Goal: Find specific page/section: Find specific page/section

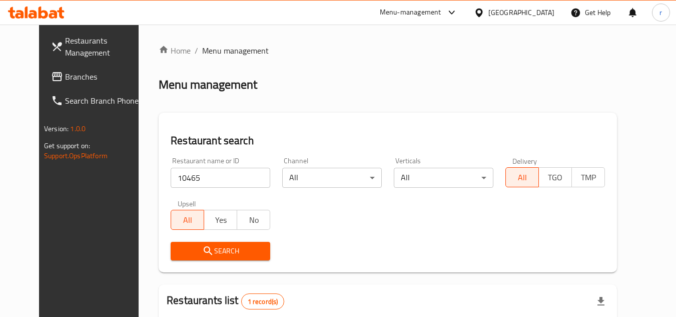
scroll to position [121, 0]
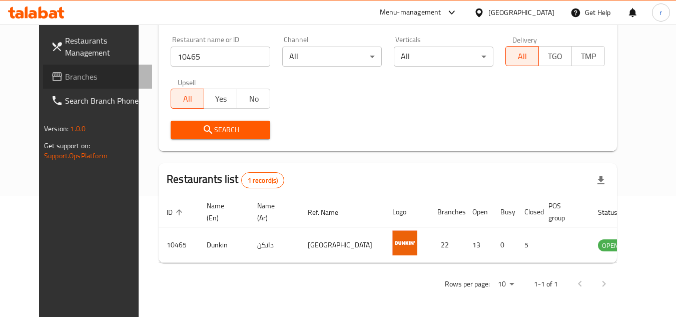
click at [65, 78] on span "Branches" at bounding box center [104, 77] width 79 height 12
drag, startPoint x: 36, startPoint y: 78, endPoint x: 18, endPoint y: 77, distance: 18.0
click at [65, 78] on span "Branches" at bounding box center [104, 77] width 79 height 12
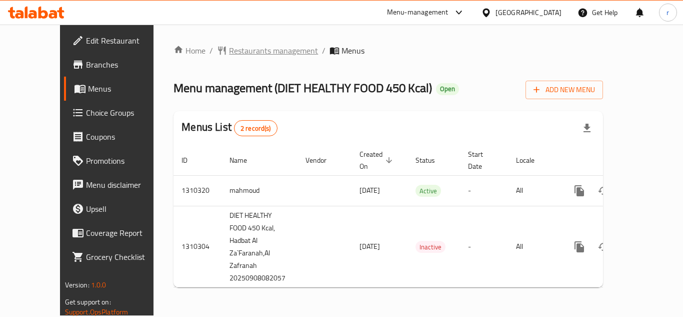
click at [229, 52] on span "Restaurants management" at bounding box center [273, 51] width 89 height 12
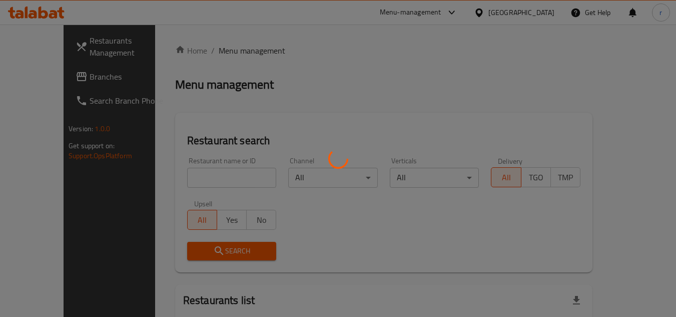
click at [177, 175] on div at bounding box center [338, 158] width 676 height 317
click at [176, 175] on div at bounding box center [338, 158] width 676 height 317
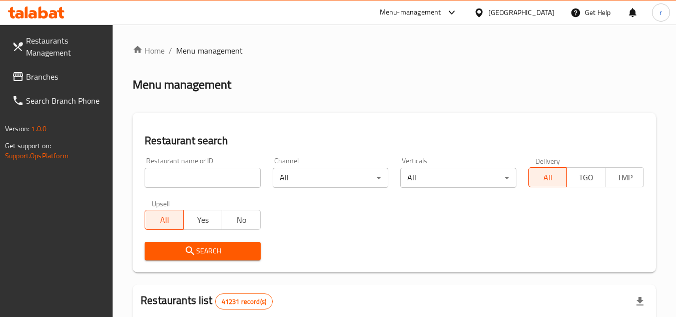
click at [176, 175] on input "search" at bounding box center [203, 178] width 116 height 20
paste input "705411"
type input "705411"
click at [158, 243] on button "Search" at bounding box center [203, 251] width 116 height 19
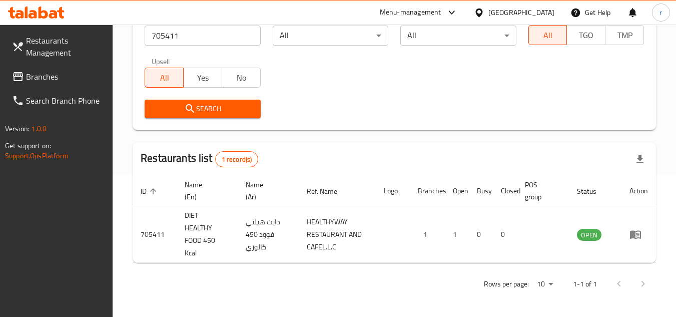
scroll to position [142, 0]
click at [51, 82] on span "Branches" at bounding box center [65, 77] width 79 height 12
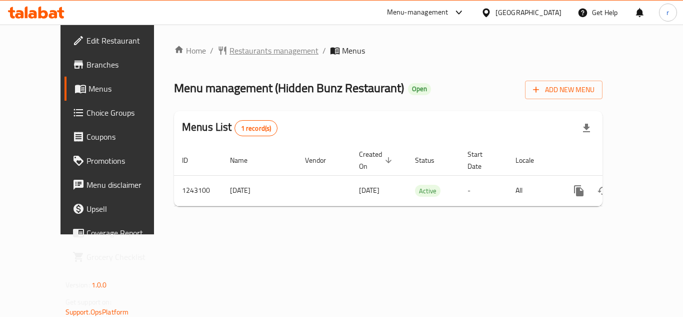
click at [230, 49] on span "Restaurants management" at bounding box center [274, 51] width 89 height 12
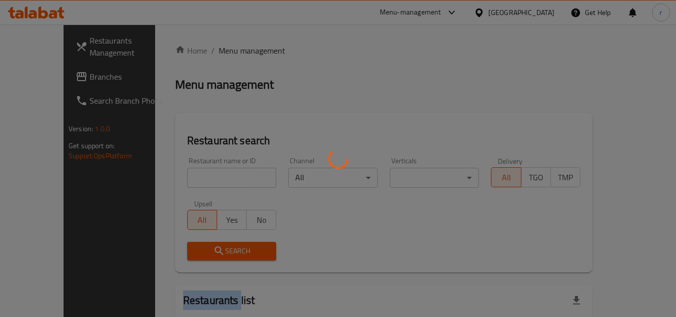
click at [229, 49] on div at bounding box center [338, 158] width 676 height 317
click at [199, 176] on div at bounding box center [338, 158] width 676 height 317
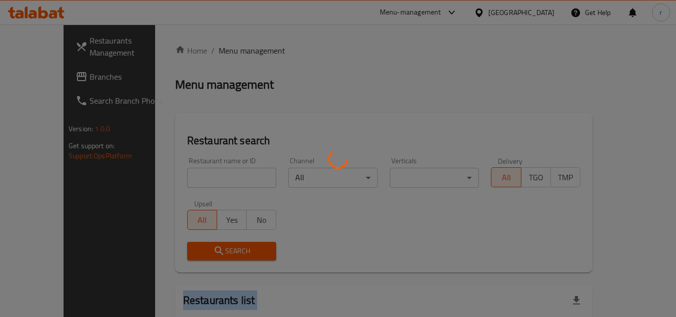
click at [199, 176] on div at bounding box center [338, 158] width 676 height 317
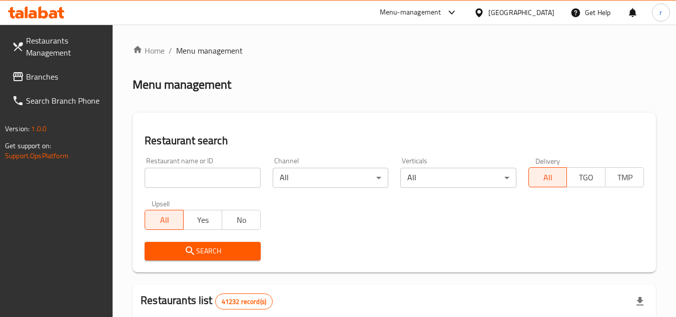
click at [200, 182] on input "search" at bounding box center [203, 178] width 116 height 20
paste input "681463"
type input "681463"
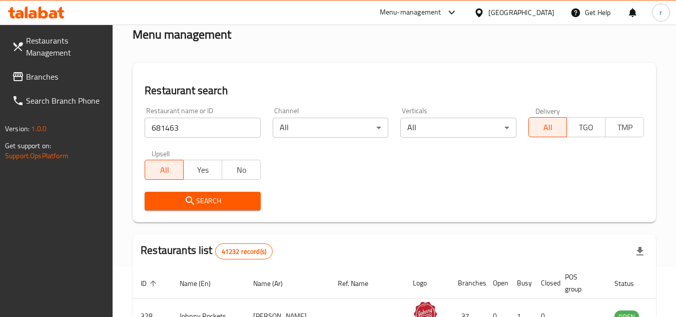
click at [231, 194] on button "Search" at bounding box center [203, 201] width 116 height 19
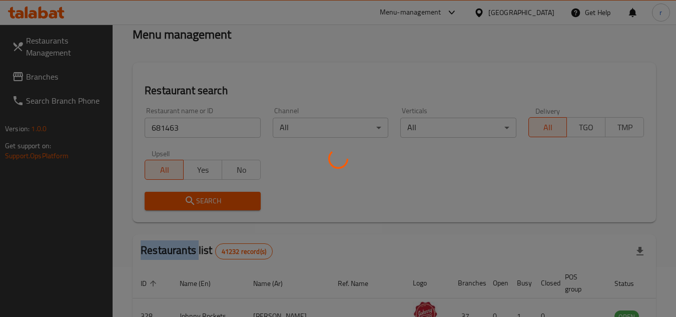
click at [231, 194] on div at bounding box center [338, 158] width 676 height 317
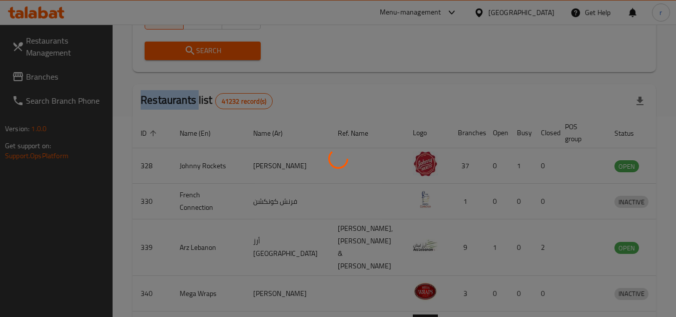
scroll to position [121, 0]
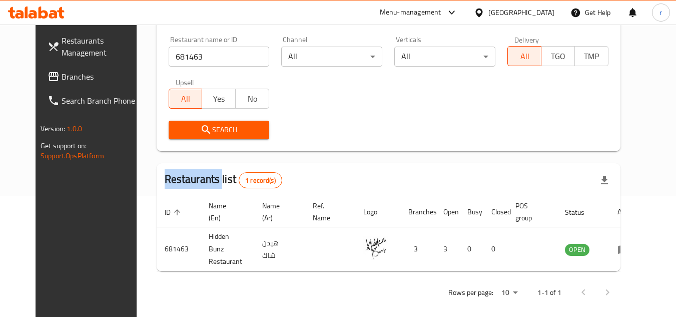
click at [66, 78] on span "Branches" at bounding box center [101, 77] width 79 height 12
drag, startPoint x: 66, startPoint y: 78, endPoint x: 23, endPoint y: 79, distance: 42.5
click at [66, 78] on span "Branches" at bounding box center [101, 77] width 79 height 12
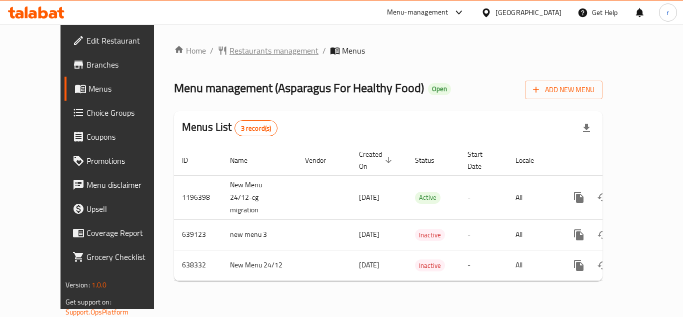
click at [256, 49] on span "Restaurants management" at bounding box center [274, 51] width 89 height 12
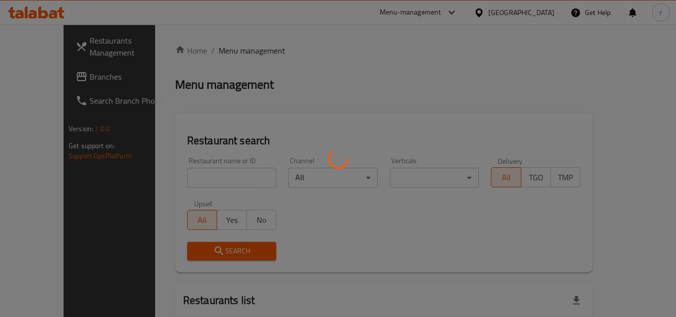
click at [208, 176] on div at bounding box center [338, 158] width 676 height 317
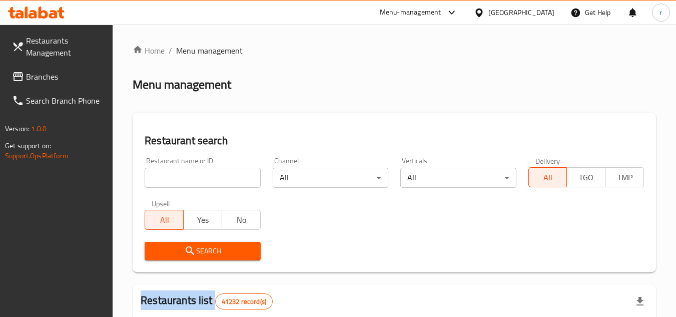
click at [208, 176] on input "search" at bounding box center [203, 178] width 116 height 20
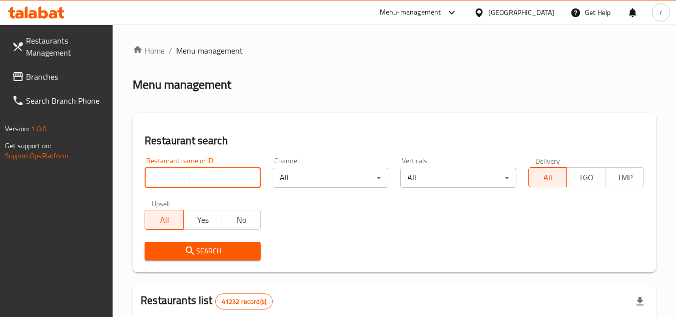
click at [208, 176] on input "search" at bounding box center [203, 178] width 116 height 20
paste input "633620"
type input "633620"
click at [178, 249] on span "Search" at bounding box center [203, 251] width 100 height 13
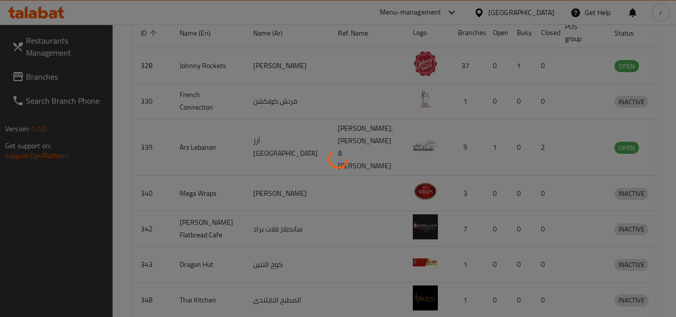
scroll to position [130, 0]
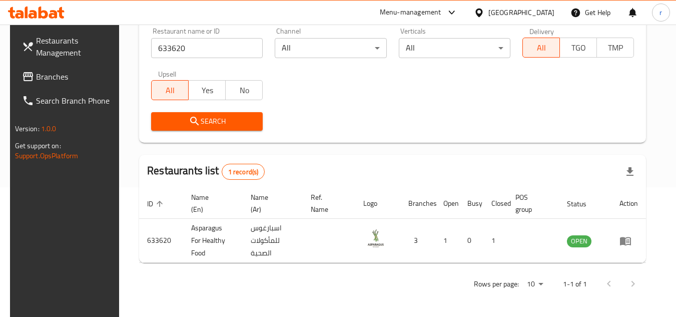
click at [534, 13] on div "[GEOGRAPHIC_DATA]" at bounding box center [521, 12] width 66 height 11
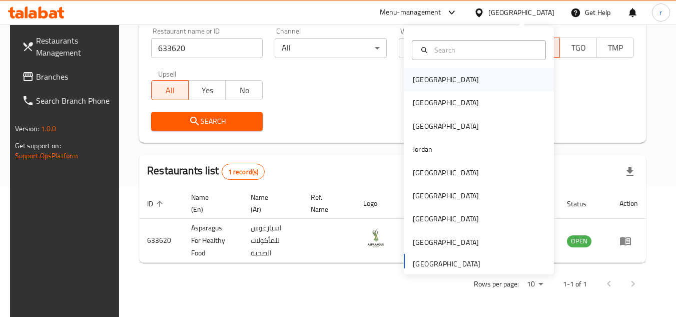
click at [423, 77] on div "[GEOGRAPHIC_DATA]" at bounding box center [446, 79] width 66 height 11
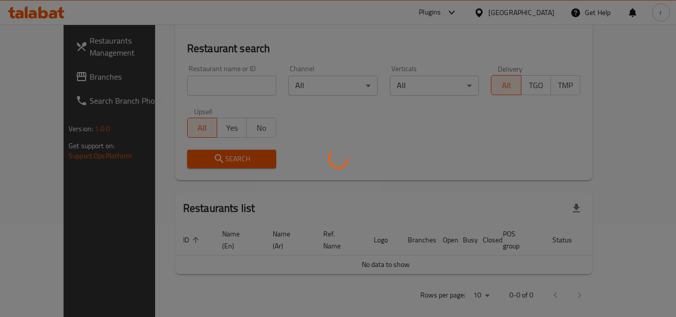
scroll to position [130, 0]
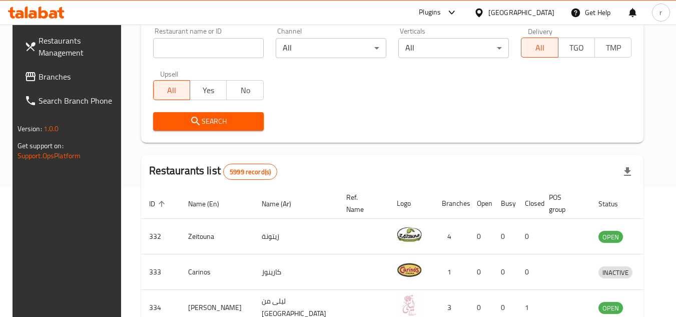
click at [39, 74] on span "Branches" at bounding box center [78, 77] width 79 height 12
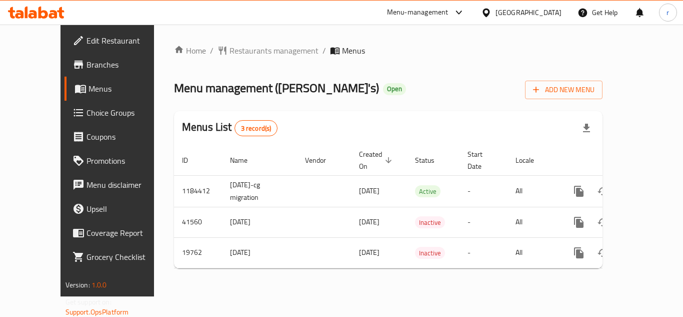
click at [241, 58] on div "Home / Restaurants management / Menus Menu management ( [PERSON_NAME]'s ) Open …" at bounding box center [388, 161] width 429 height 232
click at [241, 52] on span "Restaurants management" at bounding box center [274, 51] width 89 height 12
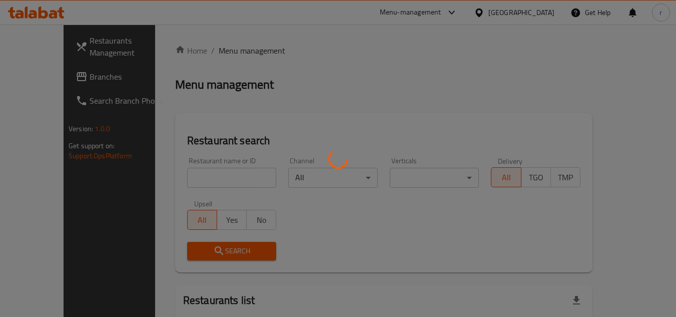
click at [192, 177] on div at bounding box center [338, 158] width 676 height 317
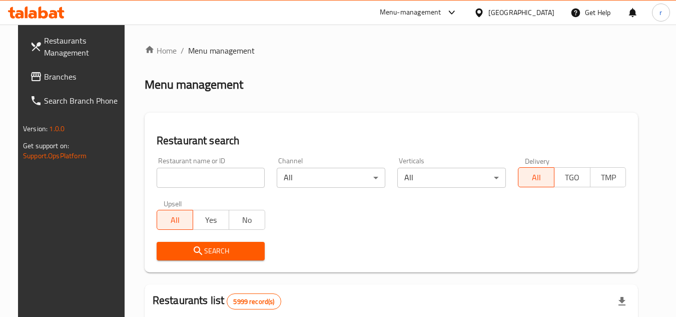
click at [192, 177] on div at bounding box center [338, 158] width 676 height 317
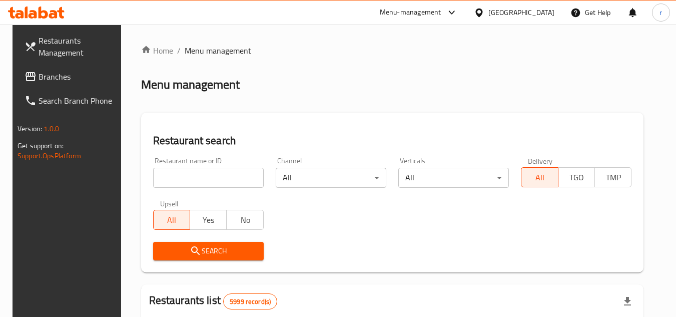
click at [192, 177] on input "search" at bounding box center [208, 178] width 111 height 20
paste input "10548"
type input "10548"
click at [170, 247] on span "Search" at bounding box center [208, 251] width 95 height 13
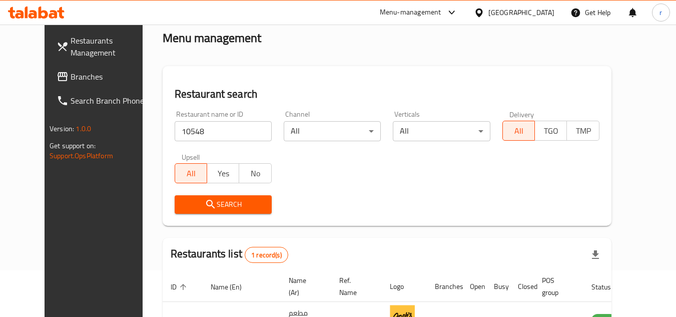
scroll to position [121, 0]
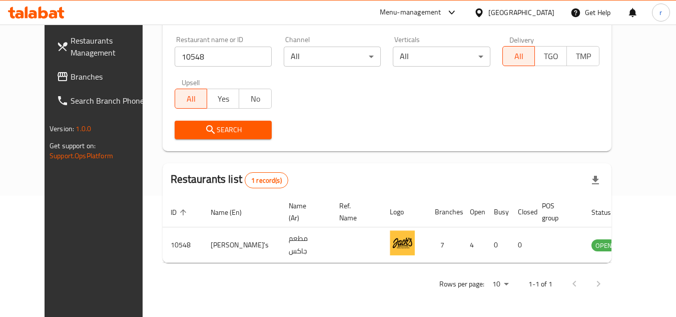
click at [541, 15] on div "[GEOGRAPHIC_DATA]" at bounding box center [521, 12] width 66 height 11
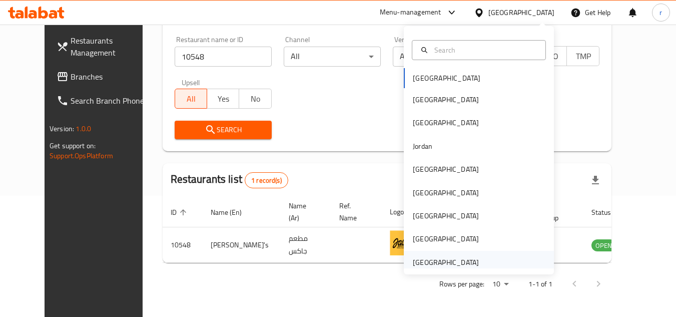
click at [432, 263] on div "[GEOGRAPHIC_DATA]" at bounding box center [446, 262] width 66 height 11
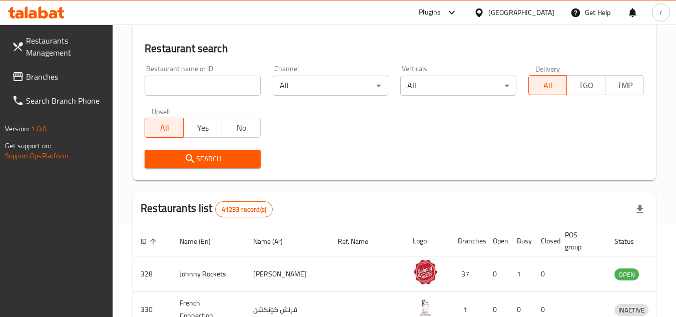
scroll to position [121, 0]
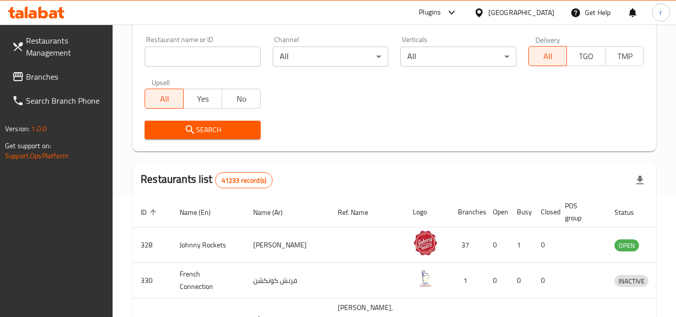
click at [48, 73] on span "Branches" at bounding box center [65, 77] width 79 height 12
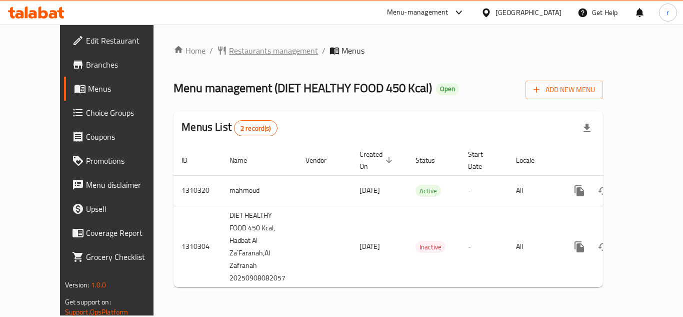
click at [244, 53] on span "Restaurants management" at bounding box center [273, 51] width 89 height 12
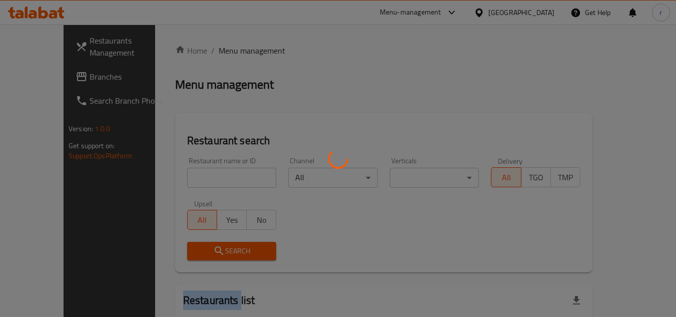
click at [244, 53] on div at bounding box center [338, 158] width 676 height 317
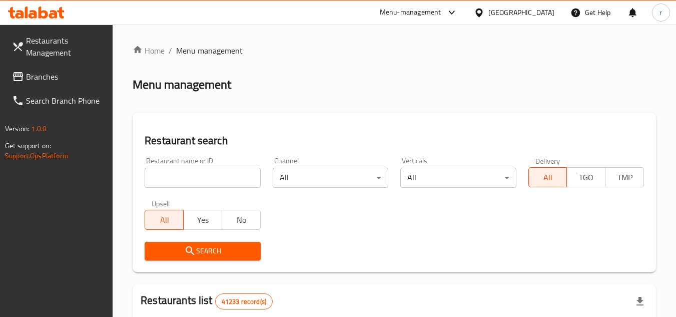
click at [217, 185] on input "search" at bounding box center [203, 178] width 116 height 20
paste input "705411"
type input "705411"
click at [208, 251] on span "Search" at bounding box center [203, 251] width 100 height 13
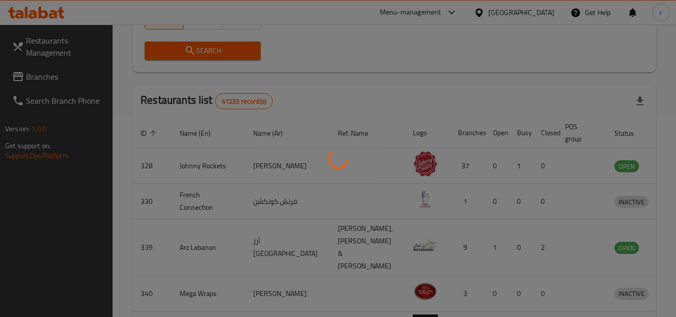
scroll to position [142, 0]
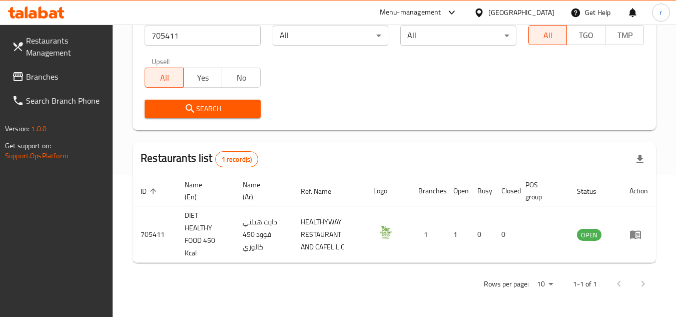
click at [527, 10] on div "[GEOGRAPHIC_DATA]" at bounding box center [521, 12] width 66 height 11
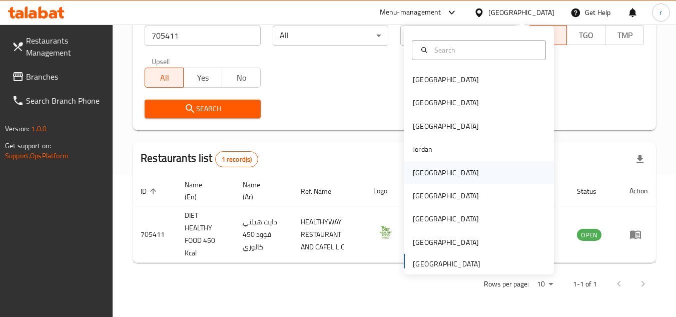
click at [424, 177] on div "[GEOGRAPHIC_DATA]" at bounding box center [446, 172] width 66 height 11
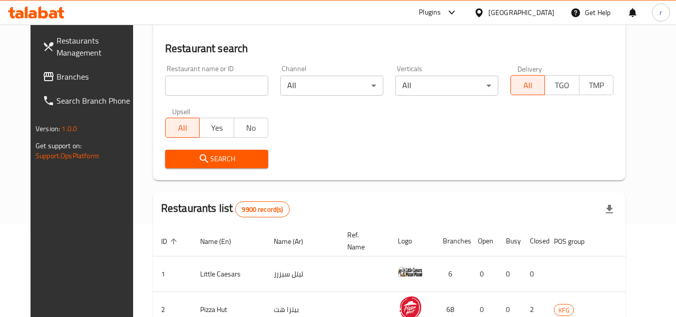
scroll to position [142, 0]
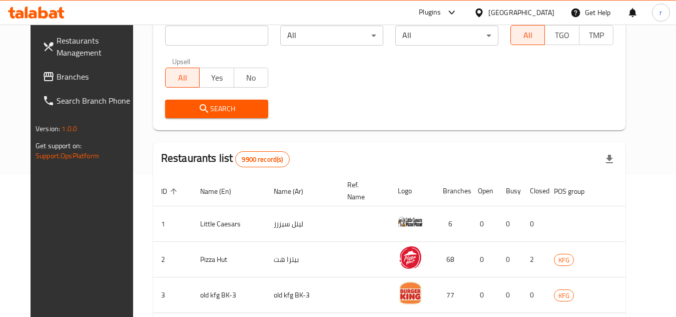
click at [57, 76] on span "Branches" at bounding box center [96, 77] width 79 height 12
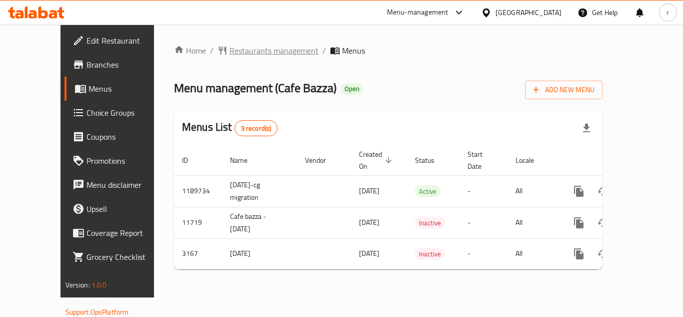
click at [234, 52] on span "Restaurants management" at bounding box center [274, 51] width 89 height 12
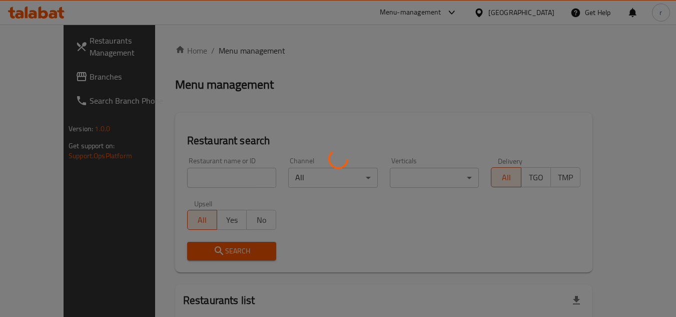
click at [208, 182] on div at bounding box center [338, 158] width 676 height 317
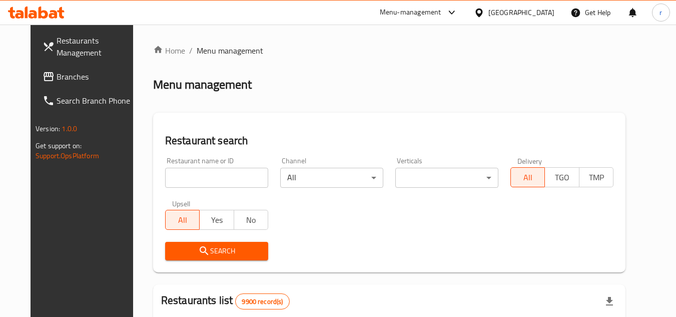
click at [208, 177] on input "search" at bounding box center [216, 178] width 103 height 20
paste input "2099"
type input "2099"
click at [184, 243] on button "Search" at bounding box center [216, 251] width 103 height 19
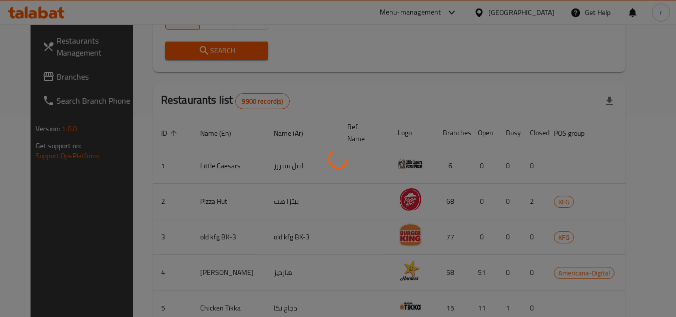
scroll to position [121, 0]
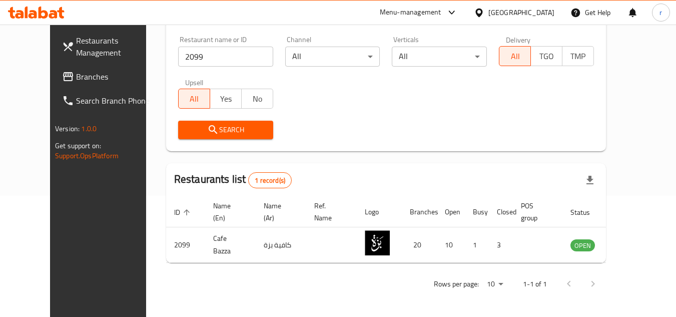
click at [537, 13] on div "[GEOGRAPHIC_DATA]" at bounding box center [521, 12] width 66 height 11
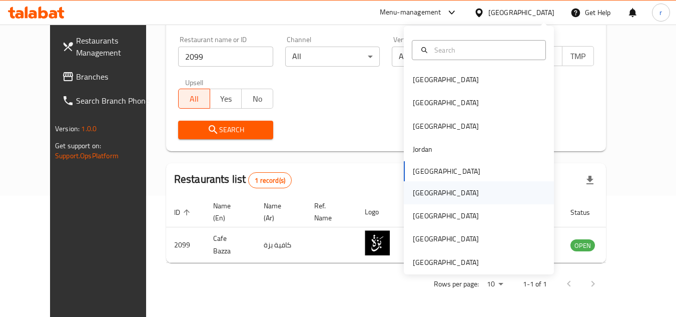
click at [419, 193] on div "[GEOGRAPHIC_DATA]" at bounding box center [446, 192] width 66 height 11
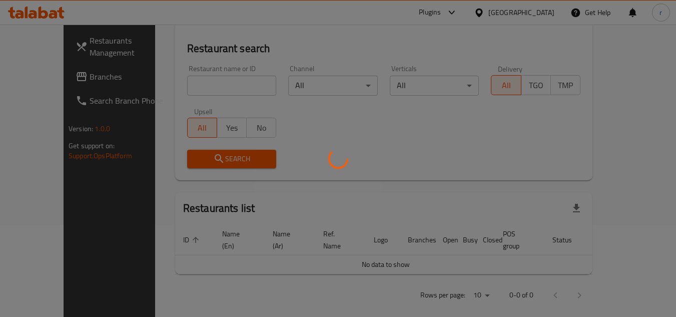
scroll to position [121, 0]
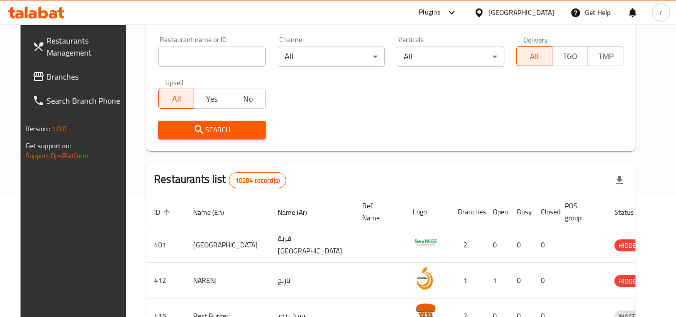
click at [50, 77] on span "Branches" at bounding box center [86, 77] width 79 height 12
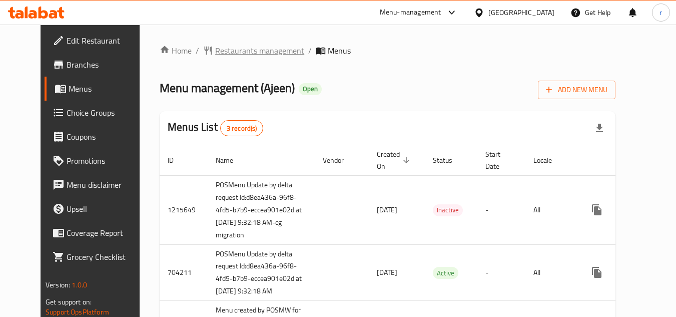
click at [238, 51] on span "Restaurants management" at bounding box center [259, 51] width 89 height 12
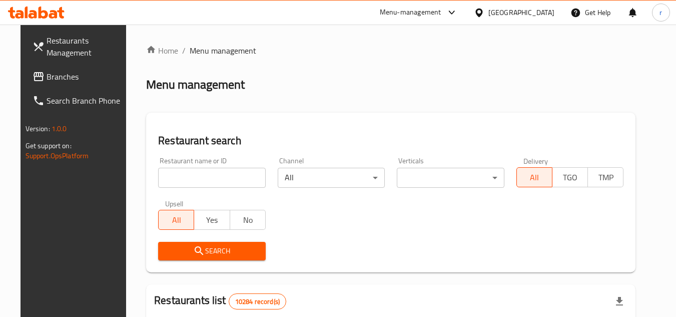
click at [219, 177] on input "search" at bounding box center [212, 178] width 108 height 20
paste input "601212"
type input "601212"
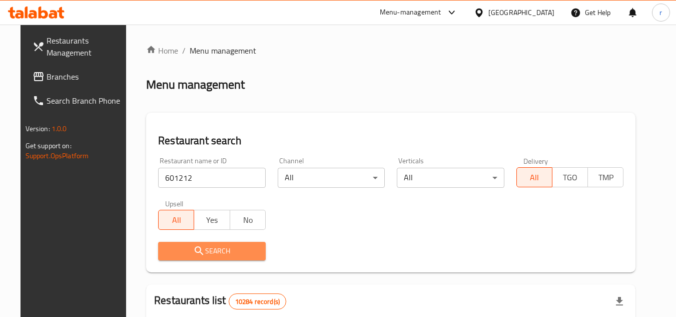
click at [179, 248] on span "Search" at bounding box center [212, 251] width 92 height 13
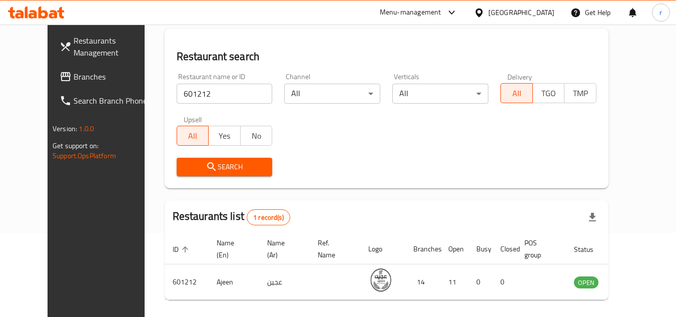
scroll to position [121, 0]
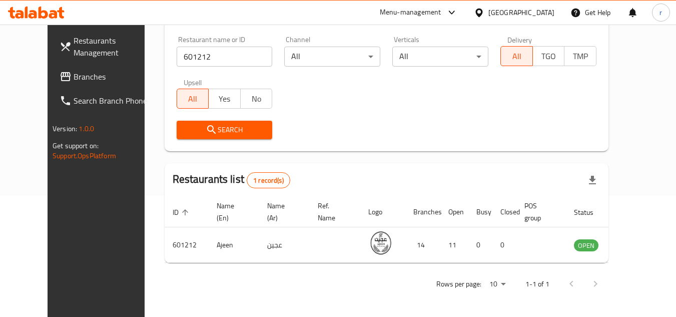
click at [488, 17] on div at bounding box center [481, 12] width 15 height 11
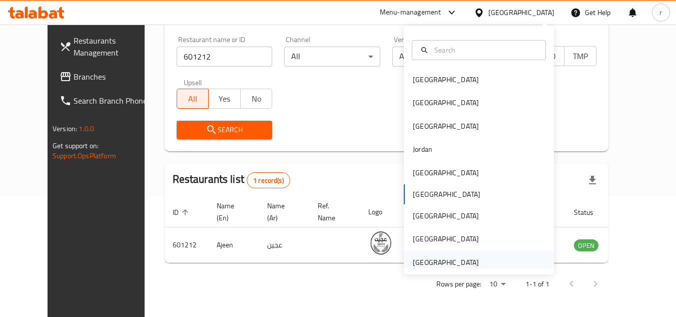
click at [424, 259] on div "United Arab Emirates" at bounding box center [446, 262] width 66 height 11
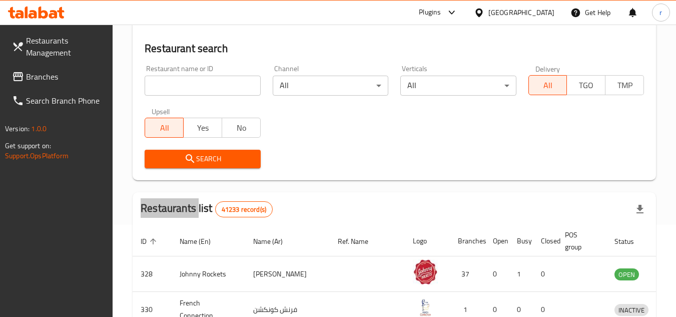
scroll to position [121, 0]
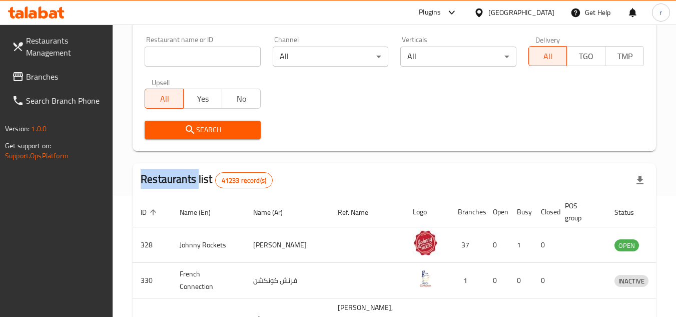
click at [50, 77] on span "Branches" at bounding box center [65, 77] width 79 height 12
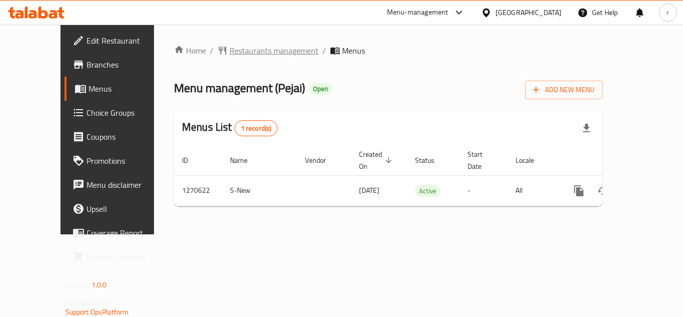
click at [231, 55] on span "Restaurants management" at bounding box center [274, 51] width 89 height 12
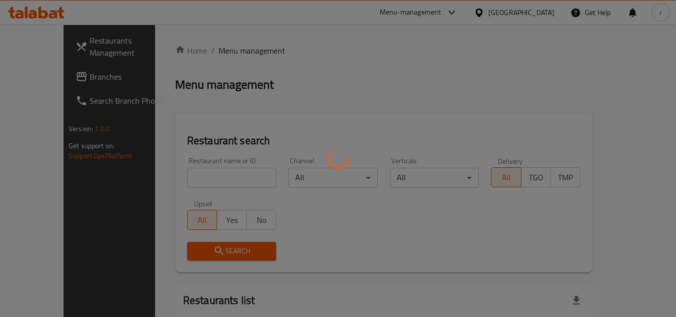
click at [208, 171] on div at bounding box center [338, 158] width 676 height 317
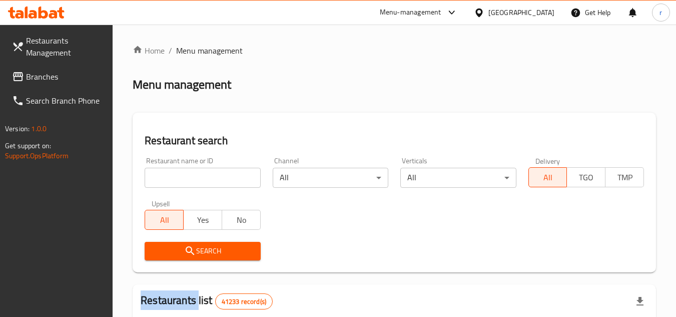
click at [208, 171] on div at bounding box center [338, 158] width 676 height 317
click at [208, 171] on input "search" at bounding box center [203, 178] width 116 height 20
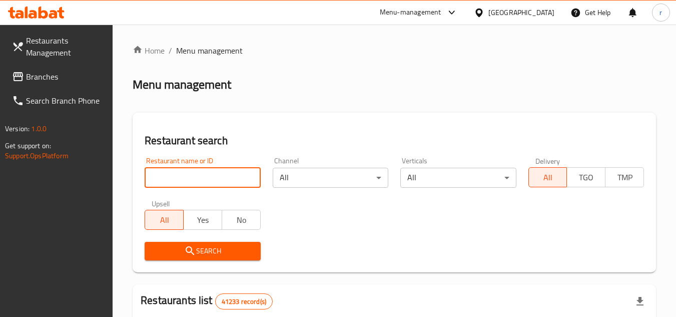
paste input "689289"
type input "689289"
click at [183, 246] on span "Search" at bounding box center [203, 251] width 100 height 13
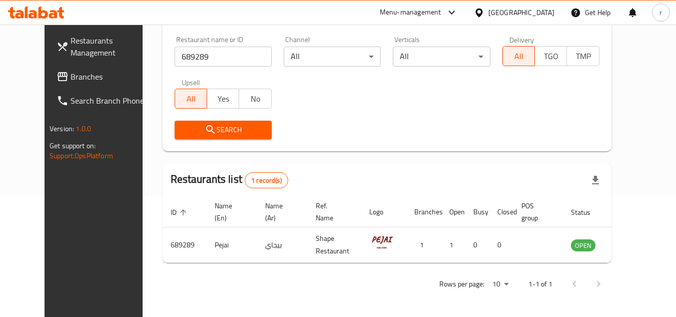
scroll to position [121, 0]
click at [531, 13] on div "[GEOGRAPHIC_DATA]" at bounding box center [521, 12] width 66 height 11
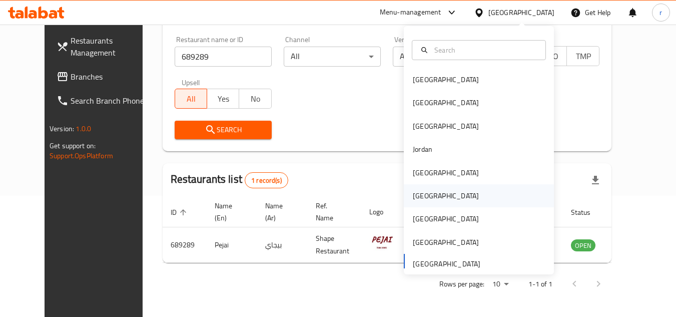
click at [424, 195] on div "[GEOGRAPHIC_DATA]" at bounding box center [446, 195] width 82 height 23
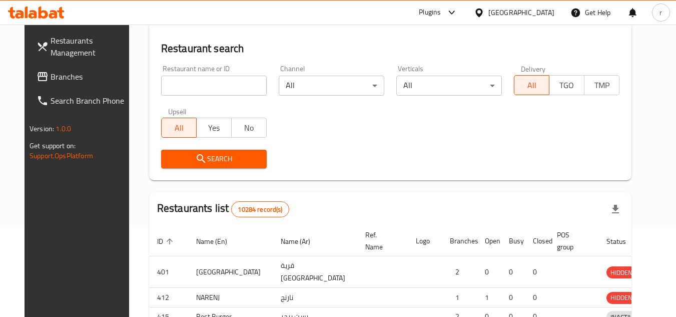
scroll to position [121, 0]
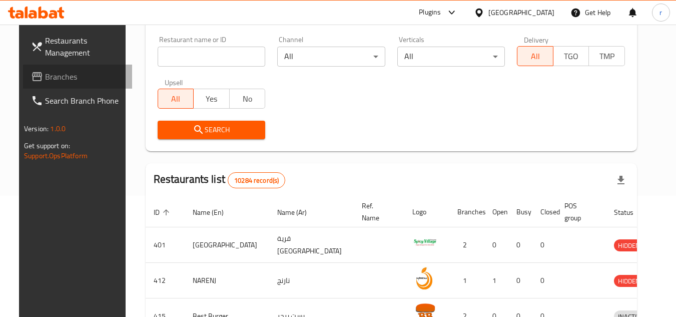
click at [45, 79] on span "Branches" at bounding box center [84, 77] width 79 height 12
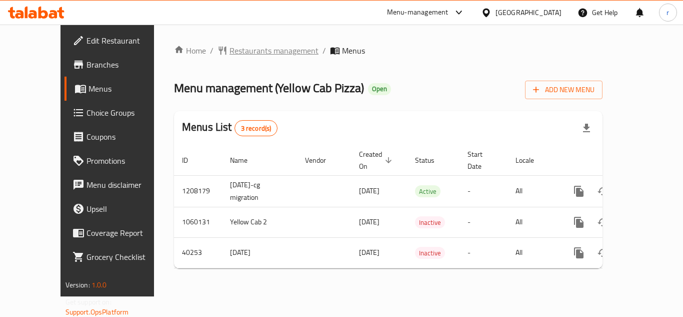
click at [244, 47] on span "Restaurants management" at bounding box center [274, 51] width 89 height 12
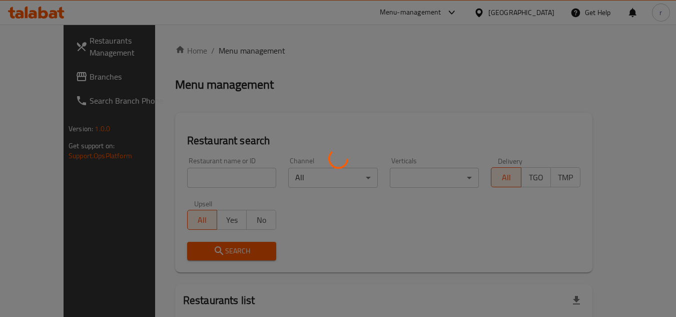
click at [199, 182] on div at bounding box center [338, 158] width 676 height 317
click at [198, 181] on div at bounding box center [338, 158] width 676 height 317
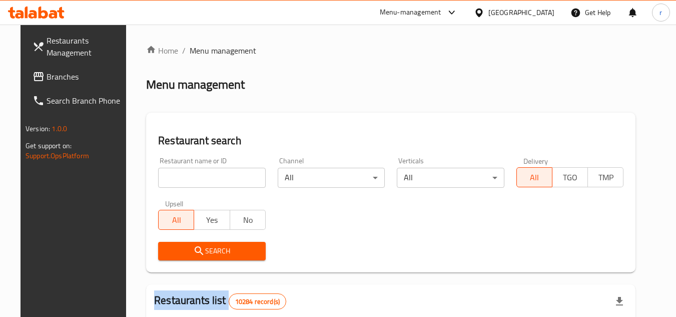
click at [198, 181] on div at bounding box center [338, 158] width 676 height 317
click at [198, 181] on input "search" at bounding box center [212, 178] width 108 height 20
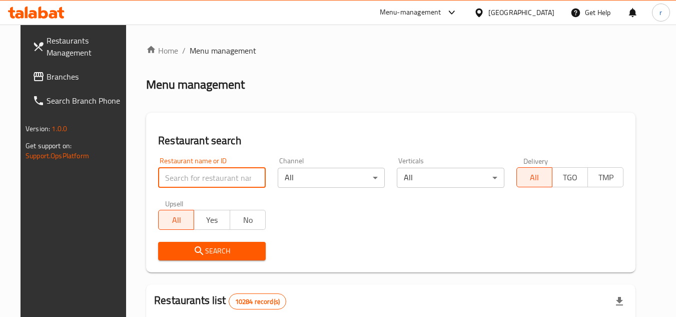
click at [198, 180] on input "search" at bounding box center [212, 178] width 108 height 20
paste input "20975"
type input "20975"
click at [181, 253] on span "Search" at bounding box center [212, 251] width 92 height 13
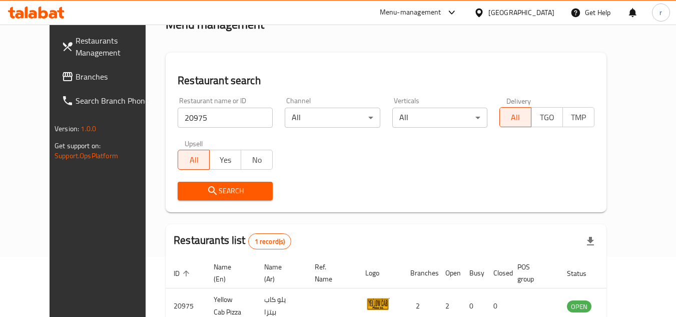
scroll to position [121, 0]
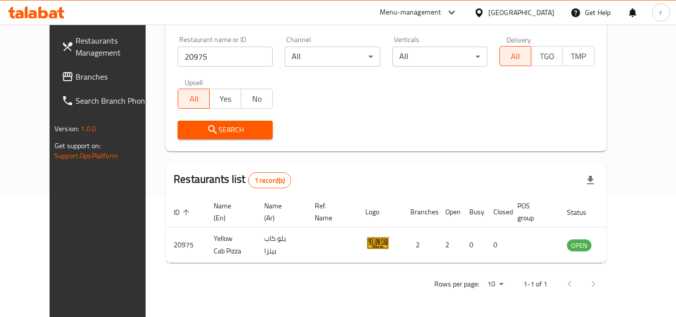
click at [540, 14] on div "Oman" at bounding box center [521, 12] width 66 height 11
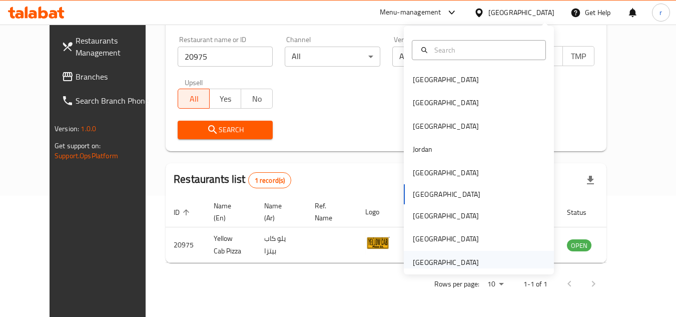
click at [419, 266] on div "United Arab Emirates" at bounding box center [446, 262] width 66 height 11
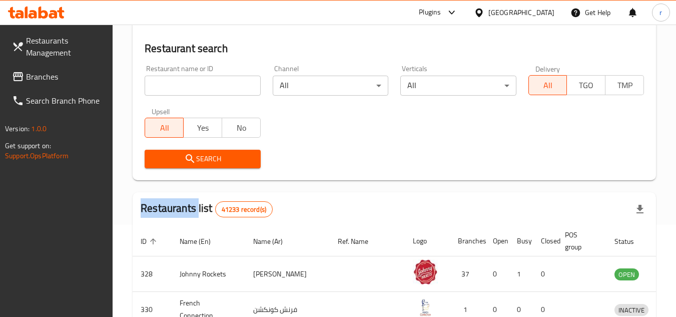
scroll to position [121, 0]
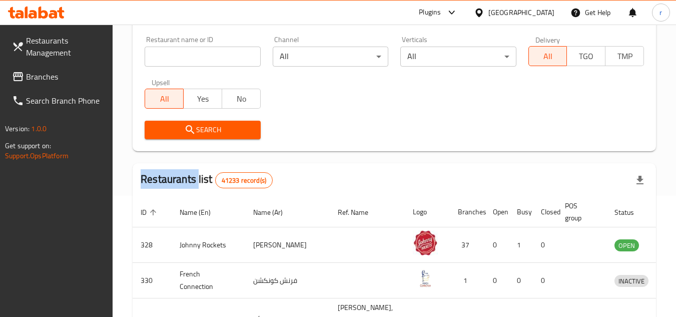
click at [48, 71] on span "Branches" at bounding box center [65, 77] width 79 height 12
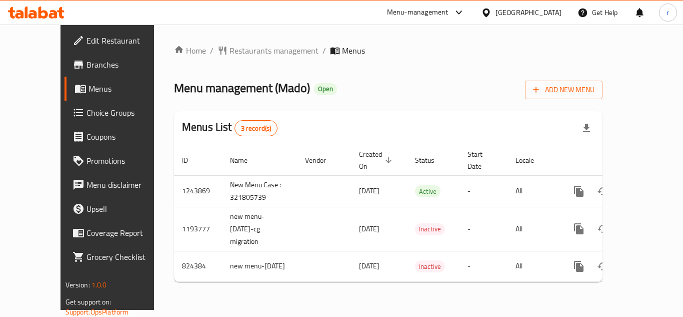
click at [234, 59] on div "Home / Restaurants management / Menus Menu management ( Mado ) Open Add New Men…" at bounding box center [388, 167] width 429 height 245
click at [235, 48] on span "Restaurants management" at bounding box center [274, 51] width 89 height 12
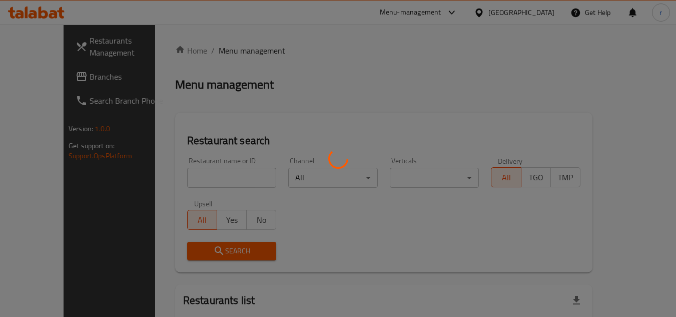
click at [193, 172] on div at bounding box center [338, 158] width 676 height 317
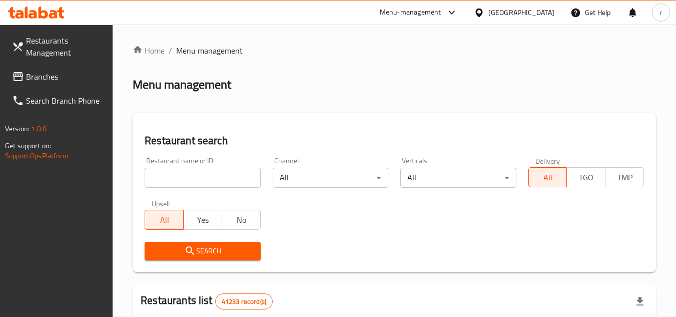
click at [240, 173] on input "search" at bounding box center [203, 178] width 116 height 20
paste input "9868"
type input "9868"
click at [212, 243] on button "Search" at bounding box center [203, 251] width 116 height 19
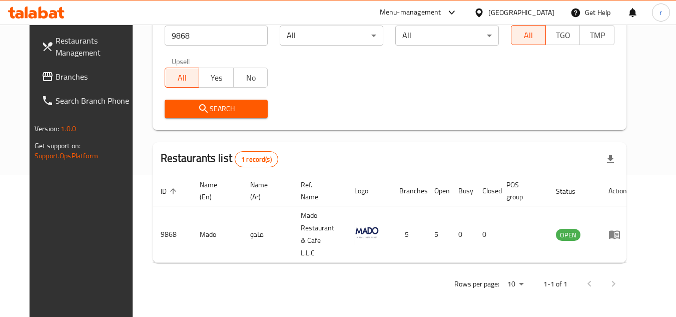
scroll to position [121, 0]
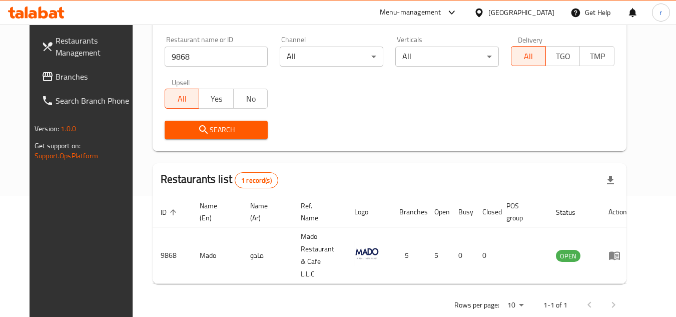
drag, startPoint x: 543, startPoint y: 8, endPoint x: 544, endPoint y: 22, distance: 13.6
click at [543, 8] on div "[GEOGRAPHIC_DATA]" at bounding box center [521, 12] width 66 height 11
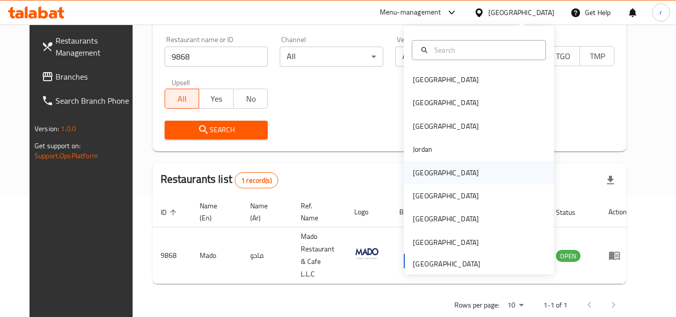
click at [425, 170] on div "[GEOGRAPHIC_DATA]" at bounding box center [446, 172] width 66 height 11
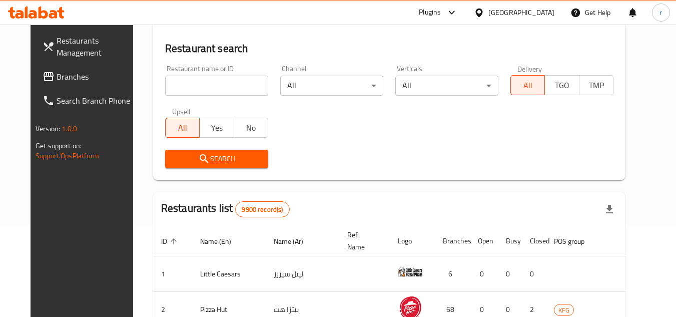
scroll to position [121, 0]
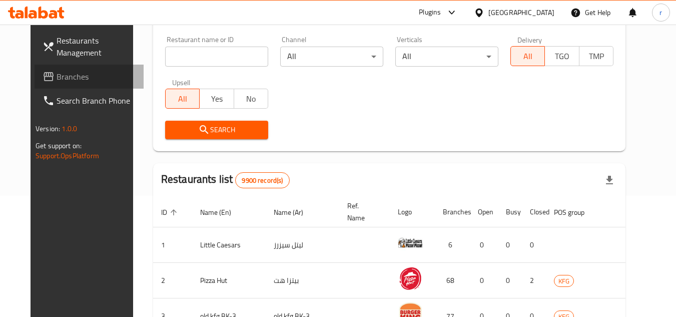
click at [57, 80] on span "Branches" at bounding box center [96, 77] width 79 height 12
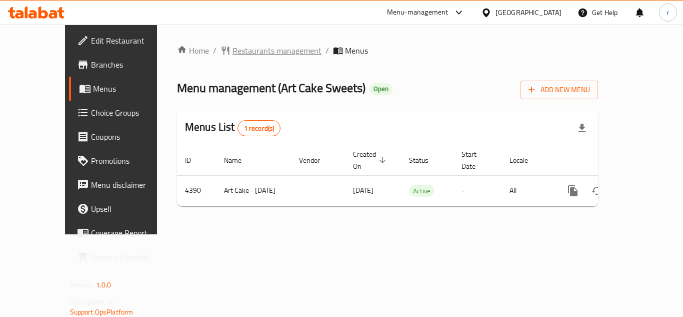
click at [238, 45] on span "Restaurants management" at bounding box center [277, 51] width 89 height 12
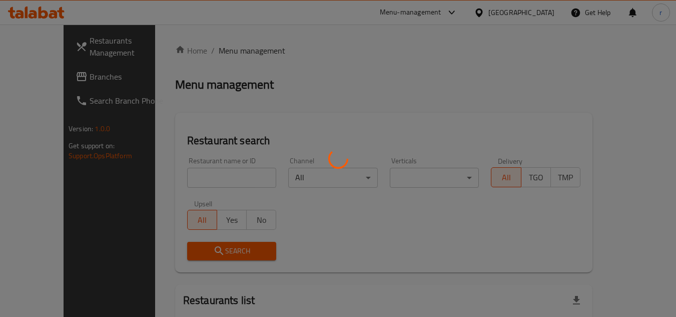
click at [182, 172] on div at bounding box center [338, 158] width 676 height 317
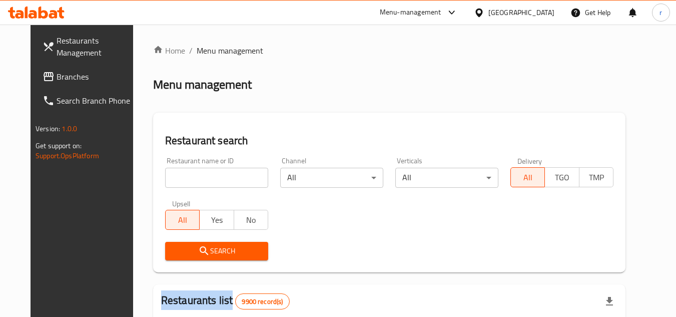
click at [182, 172] on input "search" at bounding box center [216, 178] width 103 height 20
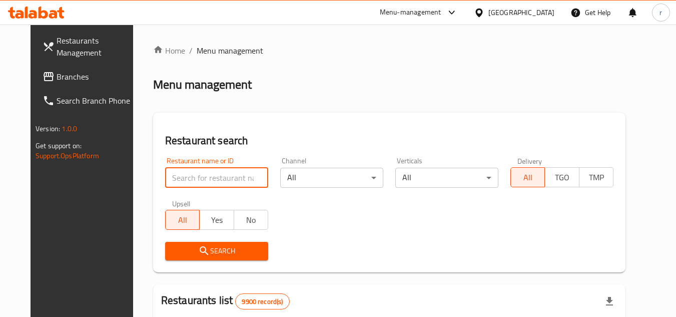
click at [182, 172] on input "search" at bounding box center [216, 178] width 103 height 20
paste input "2786"
type input "2786"
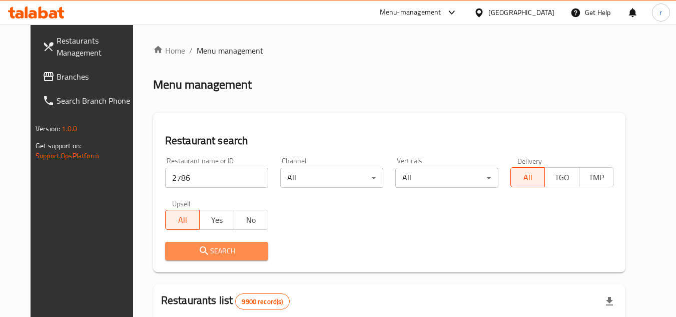
click at [173, 248] on span "Search" at bounding box center [216, 251] width 87 height 13
click at [157, 248] on div at bounding box center [338, 158] width 676 height 317
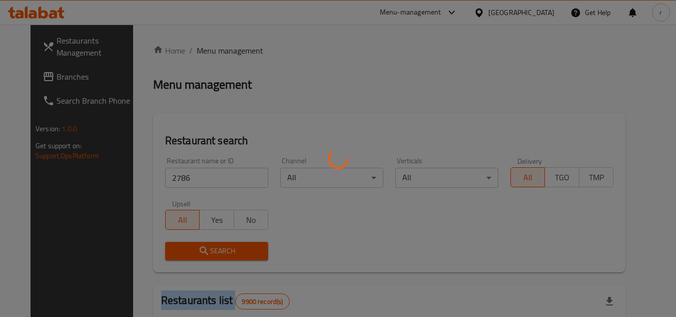
click at [157, 248] on div at bounding box center [338, 158] width 676 height 317
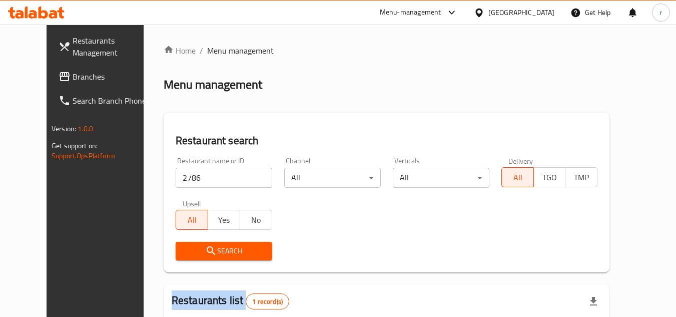
scroll to position [121, 0]
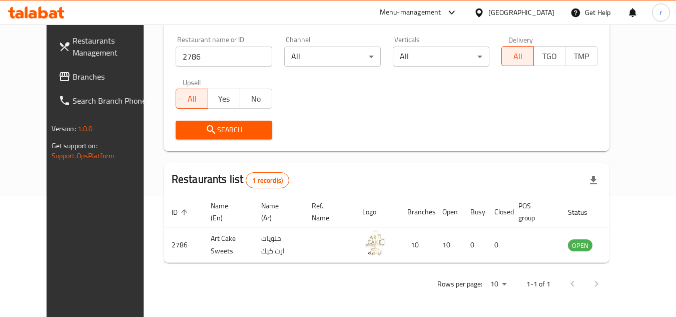
click at [536, 16] on div "[GEOGRAPHIC_DATA]" at bounding box center [521, 12] width 66 height 11
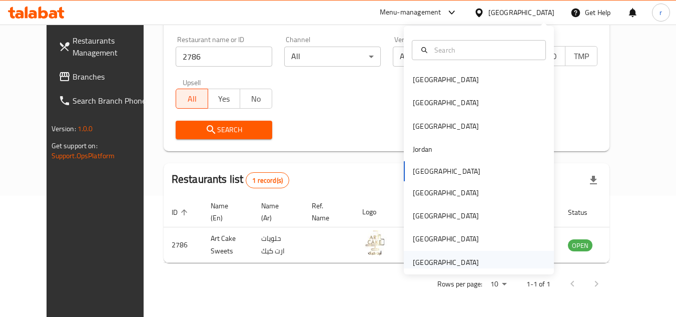
click at [436, 260] on div "[GEOGRAPHIC_DATA]" at bounding box center [446, 262] width 66 height 11
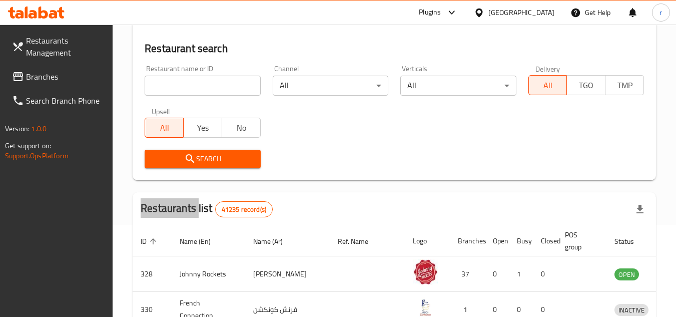
scroll to position [121, 0]
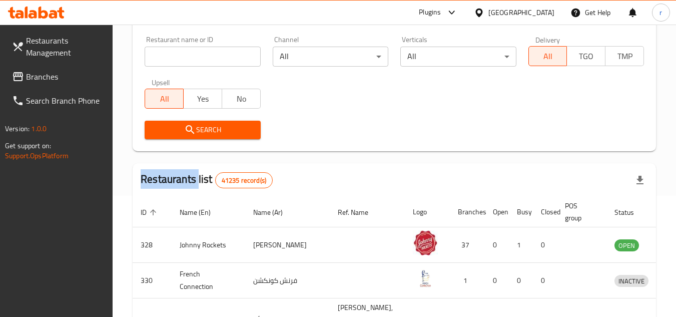
click at [51, 79] on span "Branches" at bounding box center [65, 77] width 79 height 12
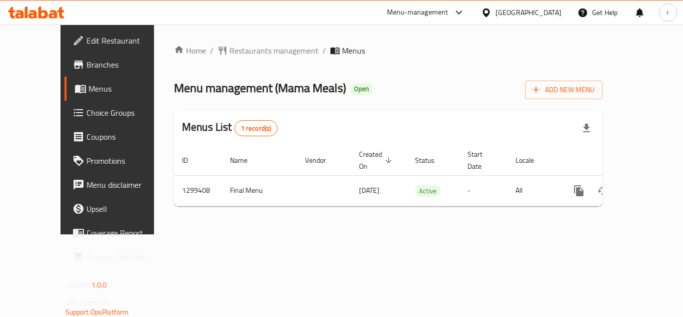
click at [227, 51] on div "Home / Restaurants management / Menus Menu management ( Mama Meals ) Open Add N…" at bounding box center [388, 130] width 429 height 170
click at [230, 51] on span "Restaurants management" at bounding box center [274, 51] width 89 height 12
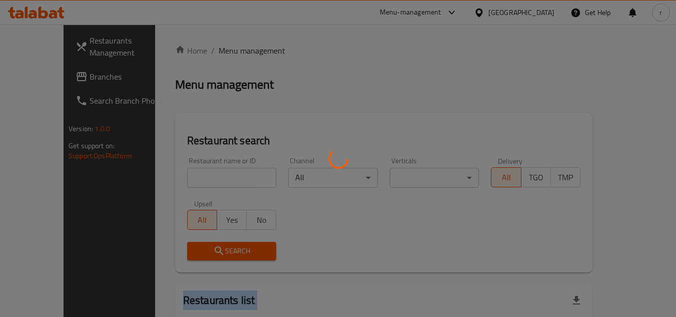
click at [227, 51] on div at bounding box center [338, 158] width 676 height 317
drag, startPoint x: 202, startPoint y: 183, endPoint x: 203, endPoint y: 170, distance: 13.1
click at [201, 182] on div at bounding box center [338, 158] width 676 height 317
click at [204, 170] on div at bounding box center [338, 158] width 676 height 317
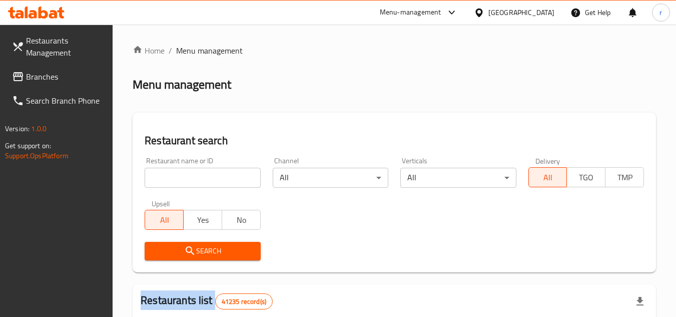
click at [204, 170] on div at bounding box center [338, 158] width 676 height 317
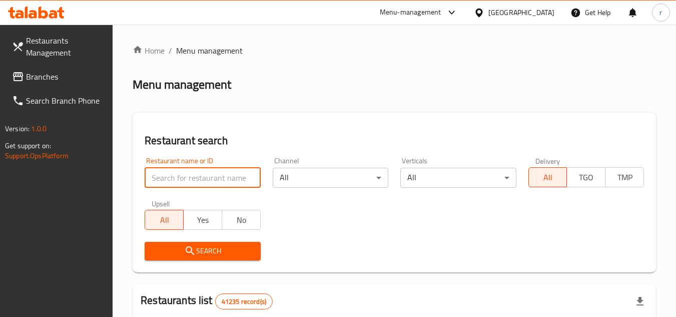
click at [206, 174] on input "search" at bounding box center [203, 178] width 116 height 20
paste input "701346"
type input "701346"
click at [184, 256] on icon "submit" at bounding box center [190, 251] width 12 height 12
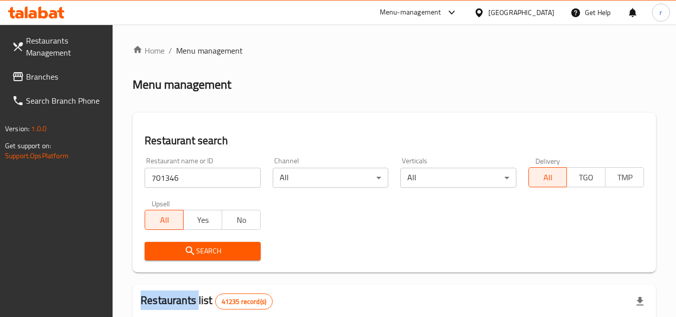
click at [185, 255] on div at bounding box center [338, 158] width 676 height 317
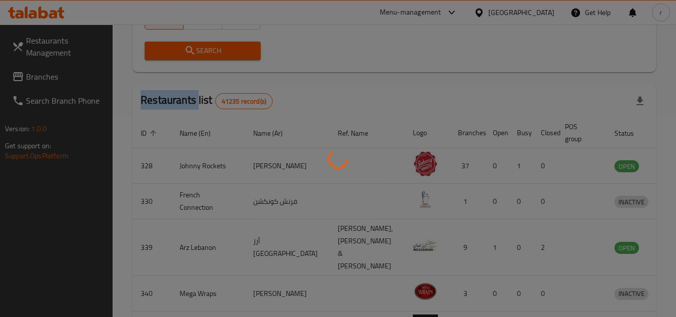
scroll to position [121, 0]
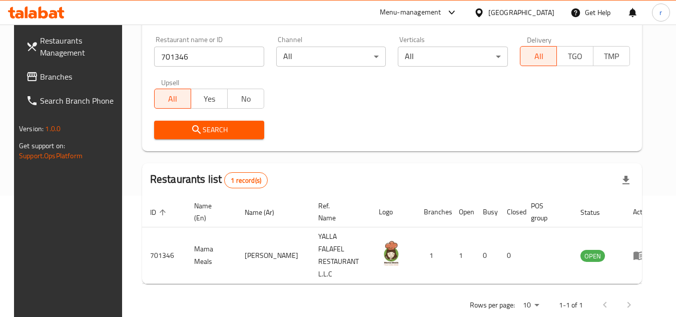
click at [509, 12] on div "[GEOGRAPHIC_DATA]" at bounding box center [521, 12] width 66 height 11
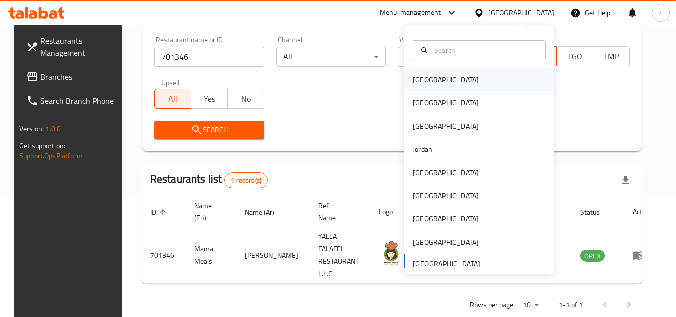
click at [427, 79] on div "[GEOGRAPHIC_DATA]" at bounding box center [446, 79] width 66 height 11
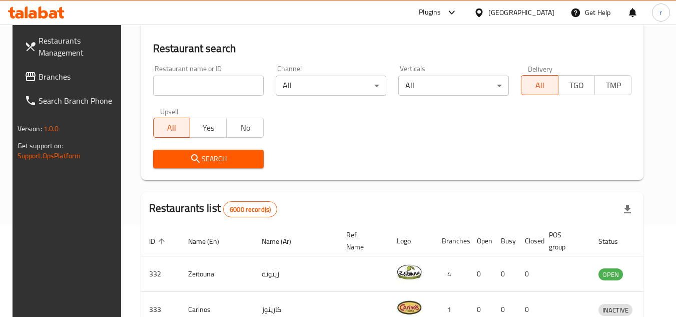
scroll to position [121, 0]
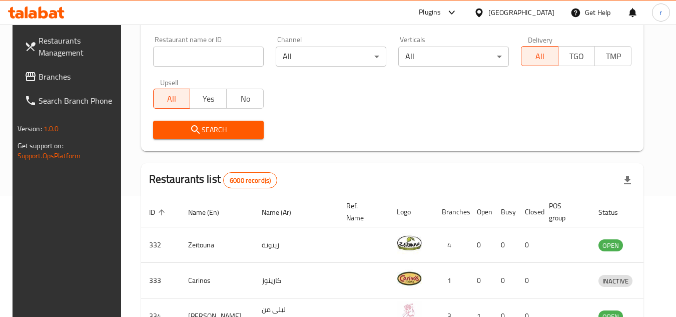
click at [62, 75] on span "Branches" at bounding box center [78, 77] width 79 height 12
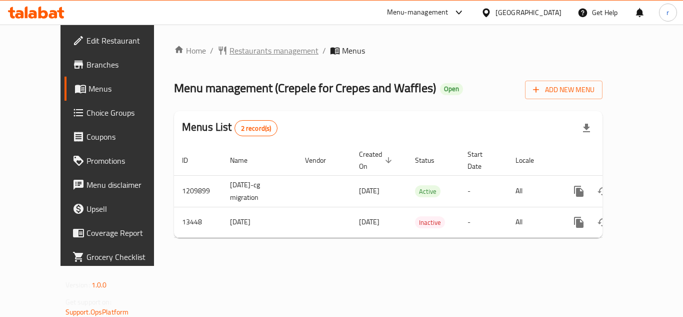
click at [240, 51] on span "Restaurants management" at bounding box center [274, 51] width 89 height 12
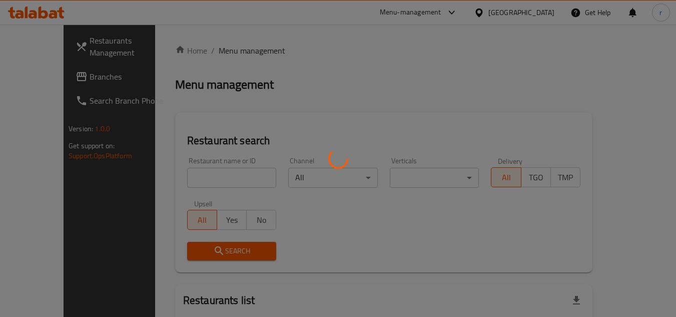
click at [213, 169] on div at bounding box center [338, 158] width 676 height 317
click at [214, 178] on div at bounding box center [338, 158] width 676 height 317
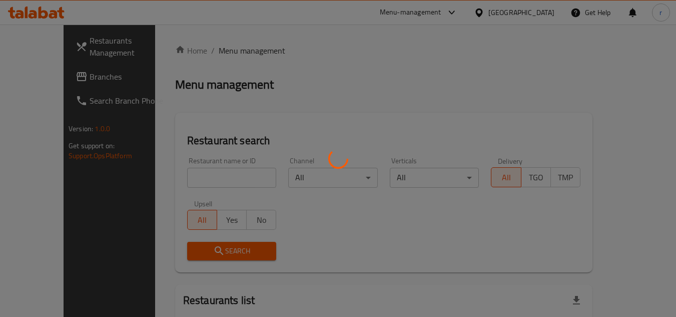
click at [213, 175] on div at bounding box center [338, 158] width 676 height 317
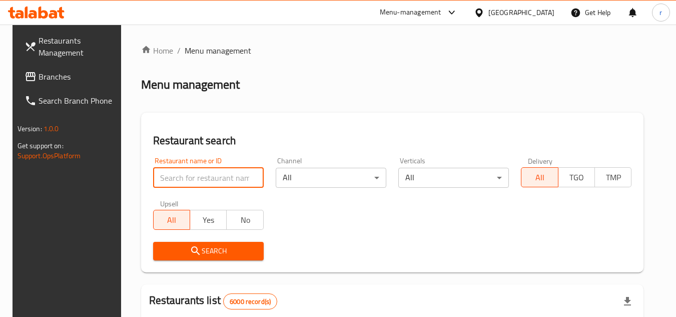
click at [213, 174] on input "search" at bounding box center [208, 178] width 111 height 20
paste input "8206"
type input "8206"
click at [183, 188] on div "Restaurant name or ID 8206 Restaurant name or ID" at bounding box center [208, 172] width 123 height 43
click at [167, 245] on span "Search" at bounding box center [208, 251] width 95 height 13
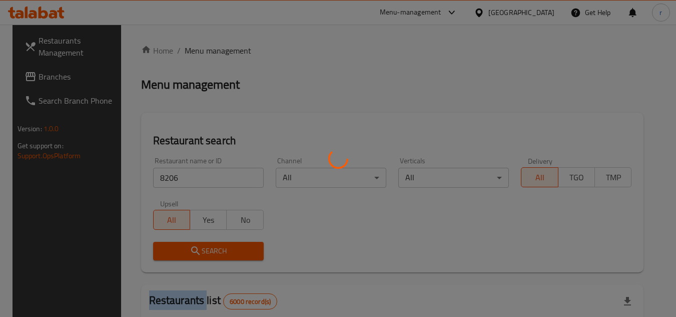
click at [167, 246] on div at bounding box center [338, 158] width 676 height 317
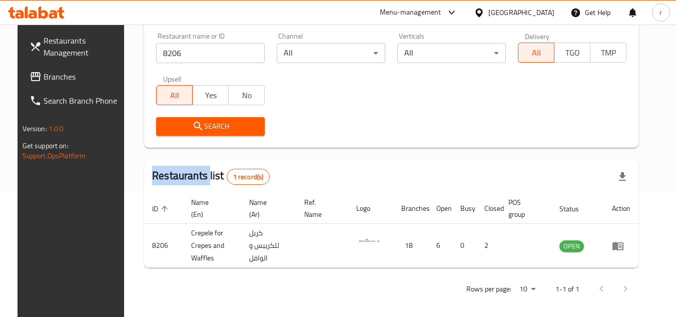
scroll to position [130, 0]
